Goal: Task Accomplishment & Management: Manage account settings

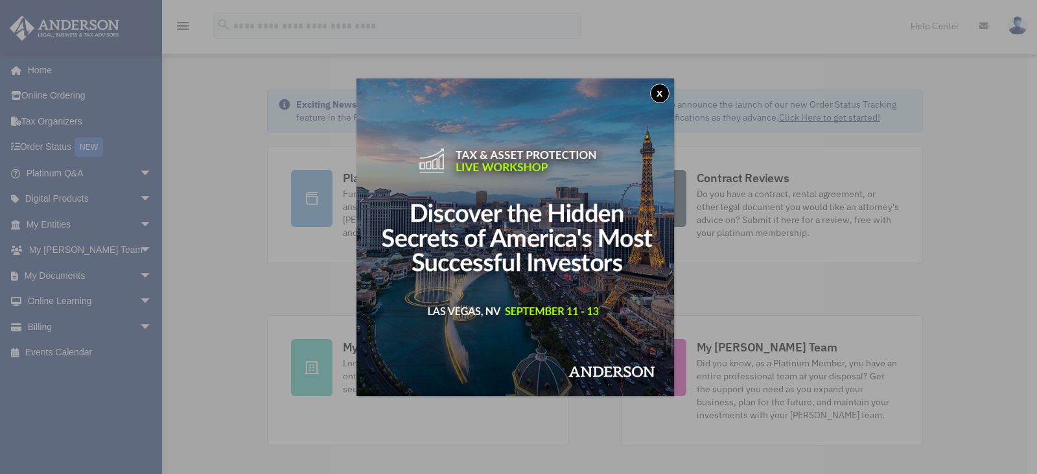
click at [664, 91] on button "x" at bounding box center [659, 93] width 19 height 19
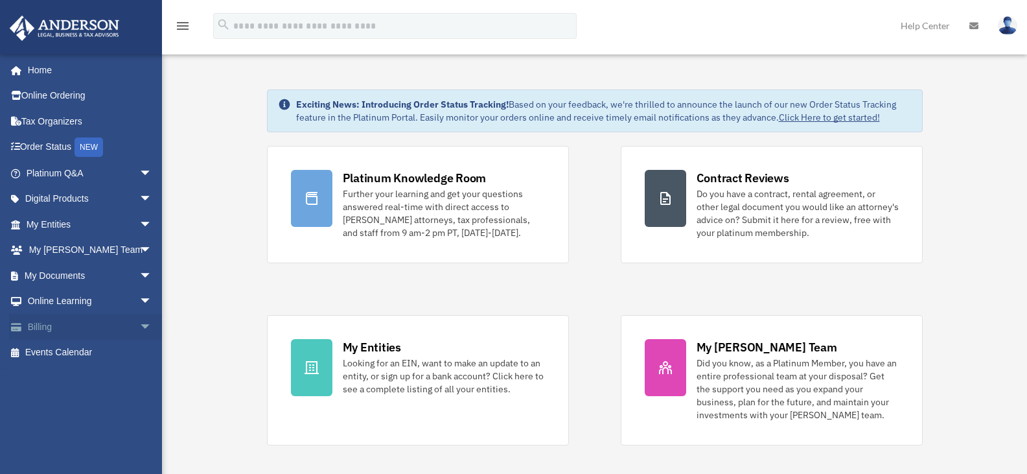
click at [139, 323] on span "arrow_drop_down" at bounding box center [152, 327] width 26 height 27
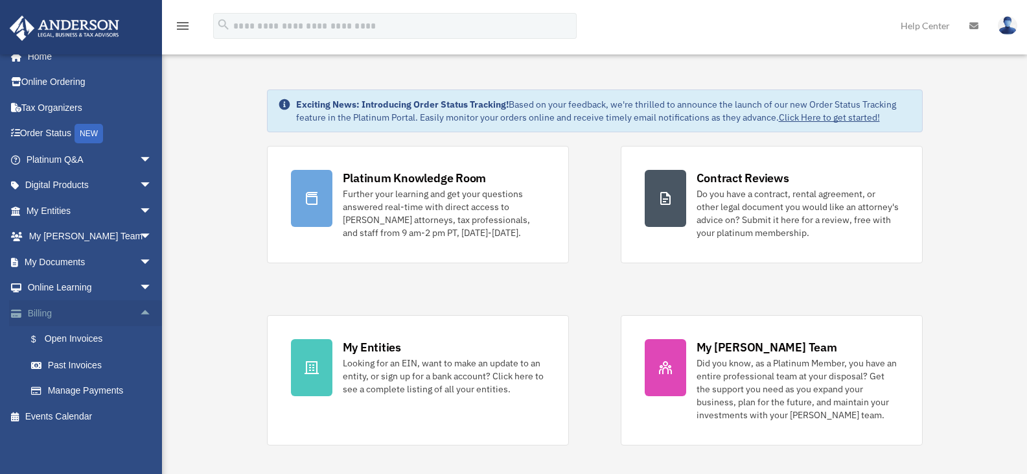
scroll to position [16, 0]
click at [98, 338] on link "$ Open Invoices" at bounding box center [95, 337] width 154 height 27
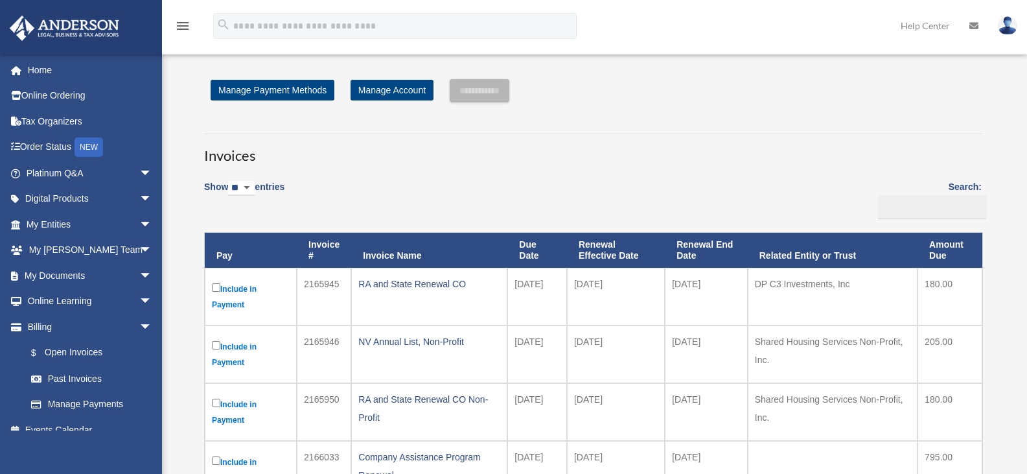
click at [1007, 31] on img at bounding box center [1007, 25] width 19 height 19
click at [772, 115] on link "Logout" at bounding box center [797, 113] width 130 height 27
